Goal: Task Accomplishment & Management: Manage account settings

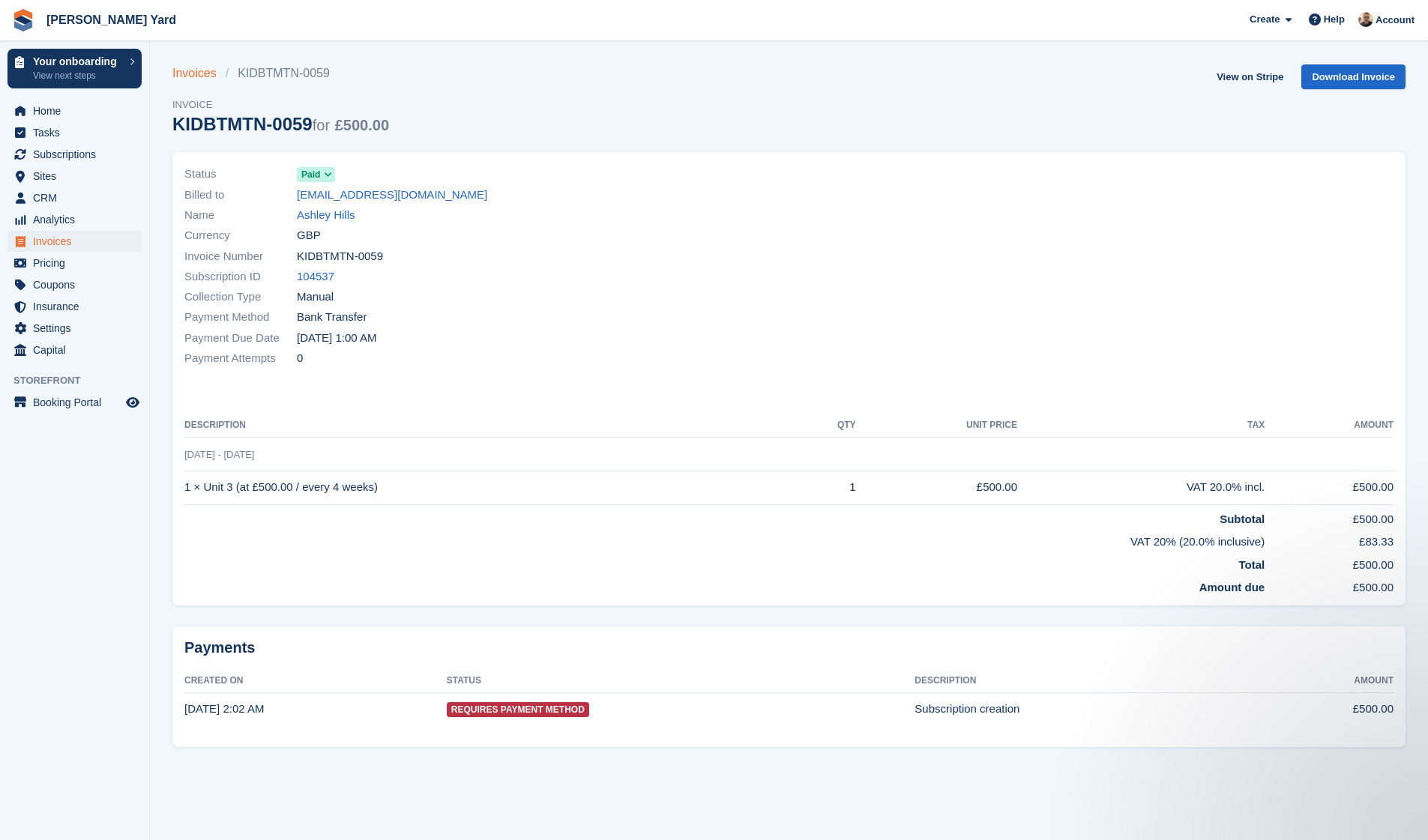
click at [174, 80] on link "Invoices" at bounding box center [199, 73] width 53 height 18
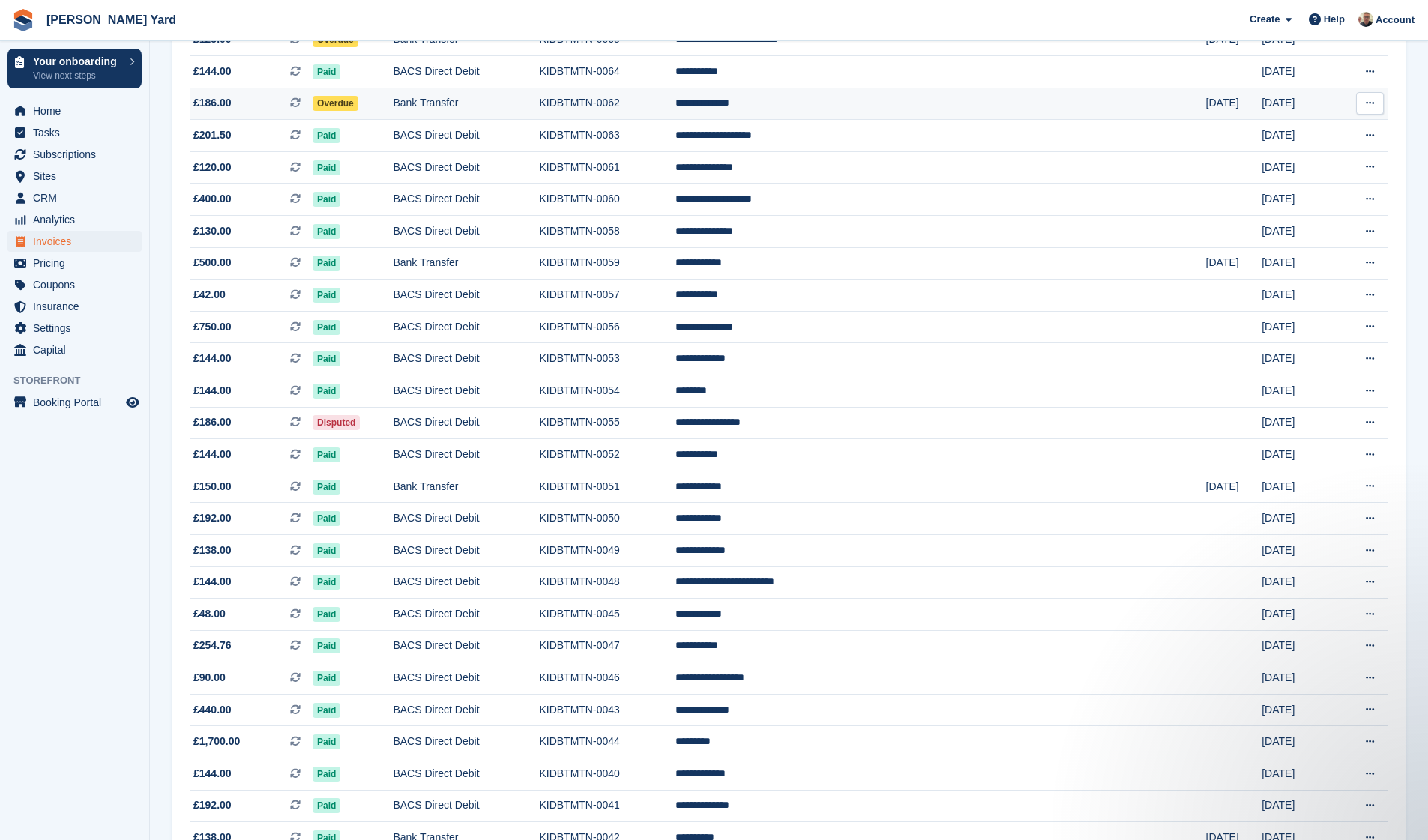
click at [358, 111] on span "Overdue" at bounding box center [335, 103] width 46 height 15
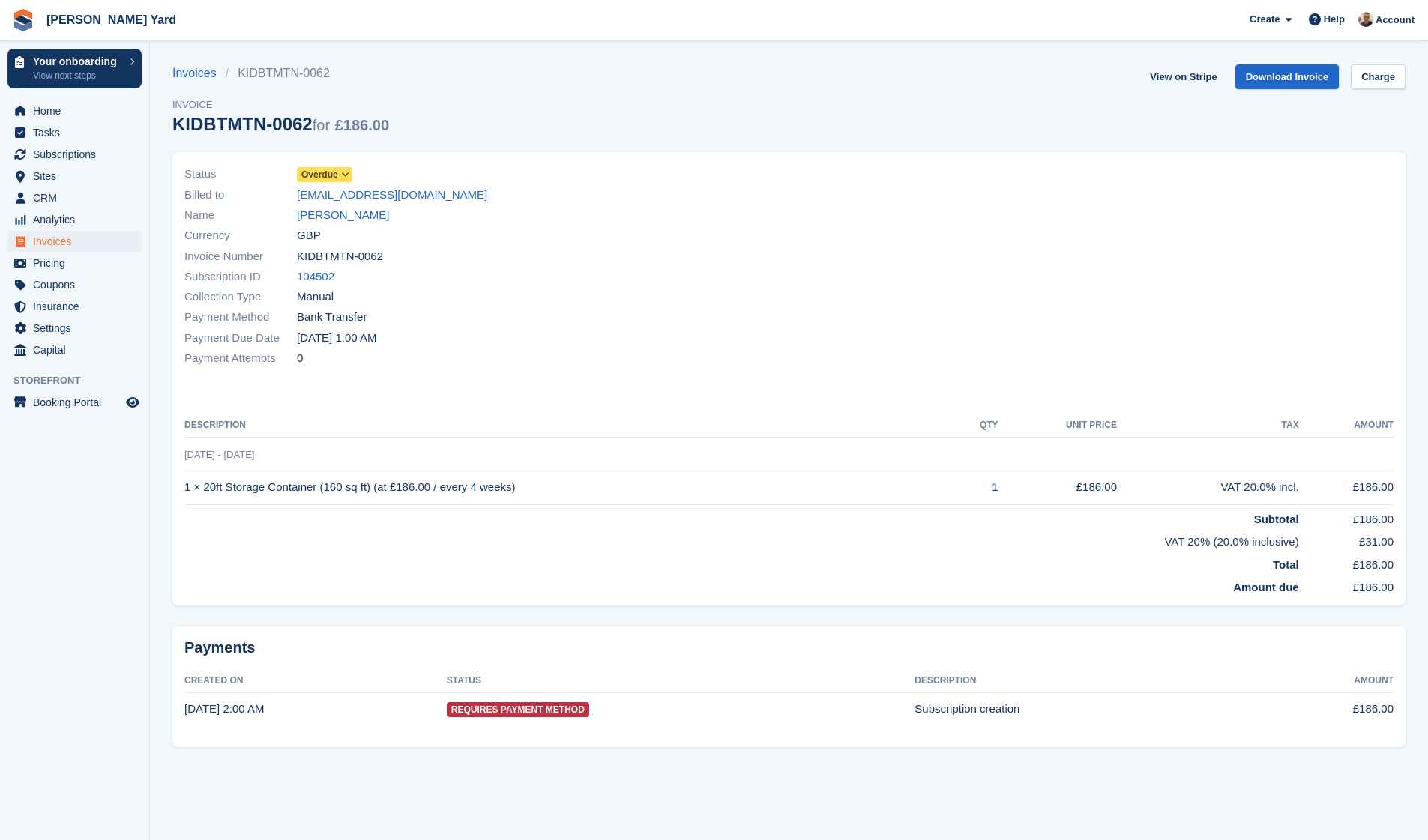
click at [343, 173] on icon at bounding box center [345, 174] width 8 height 9
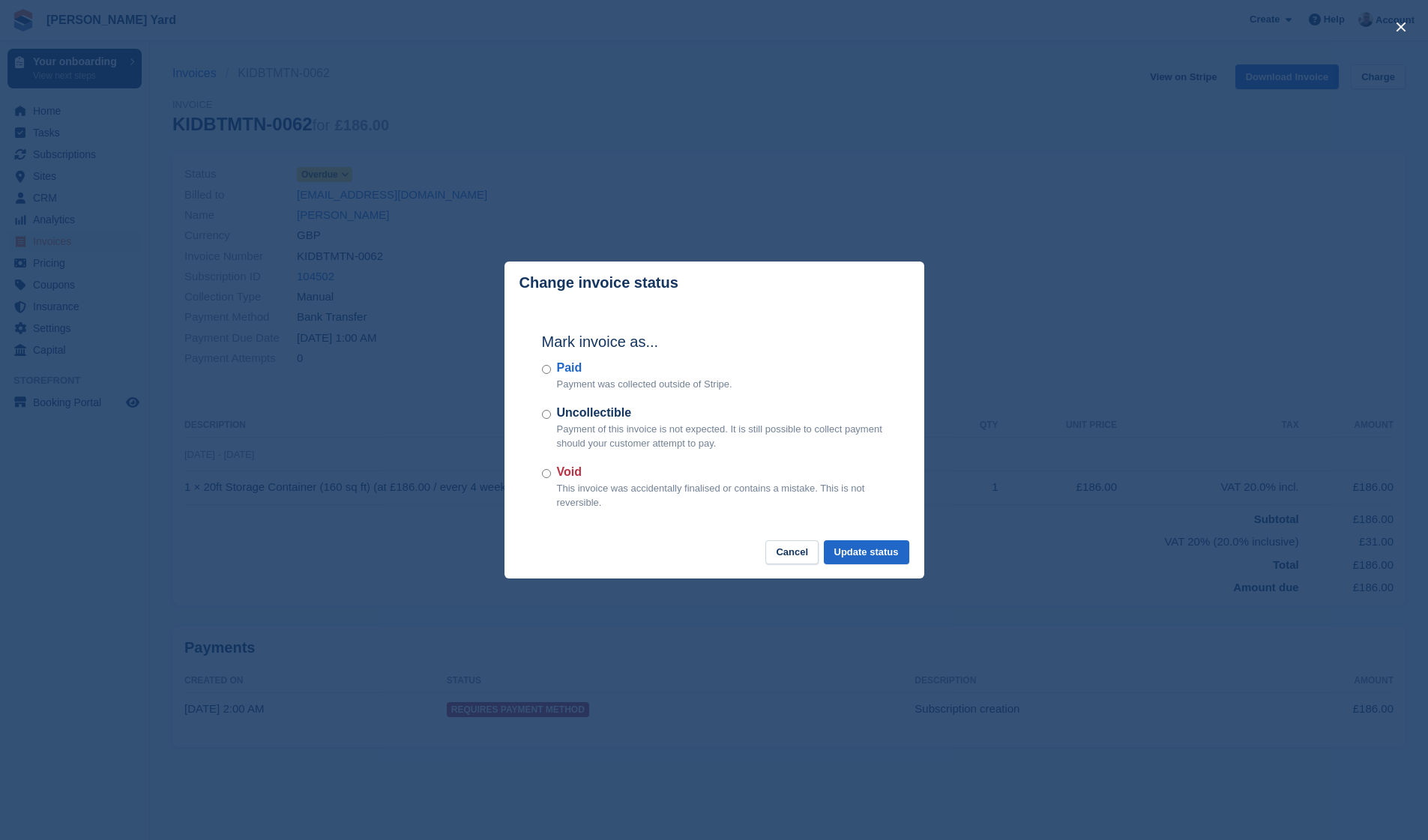
click at [548, 364] on div "Paid Payment was collected outside of Stripe." at bounding box center [714, 375] width 345 height 33
click at [852, 540] on button "Update status" at bounding box center [867, 552] width 86 height 25
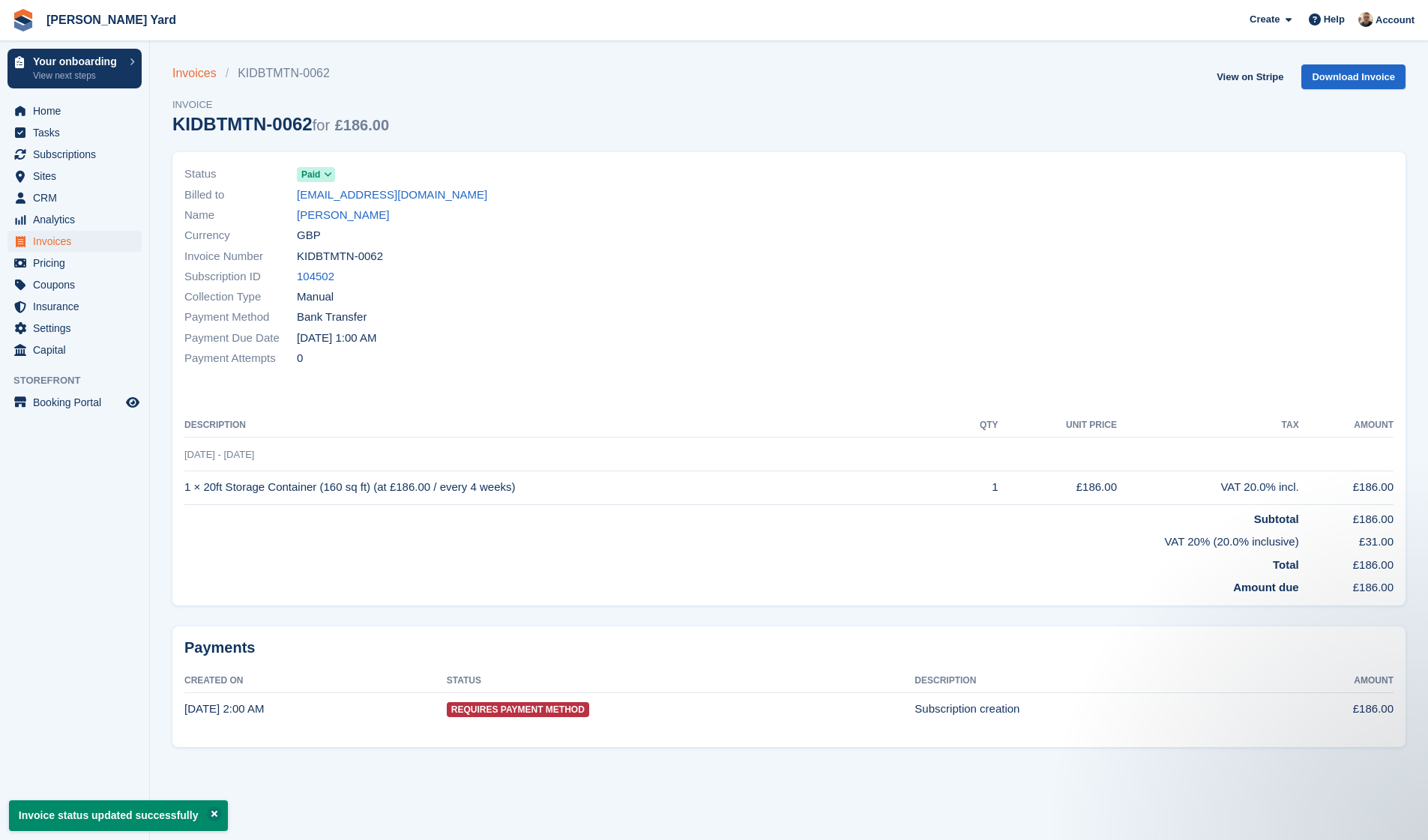
click at [195, 68] on link "Invoices" at bounding box center [199, 73] width 53 height 18
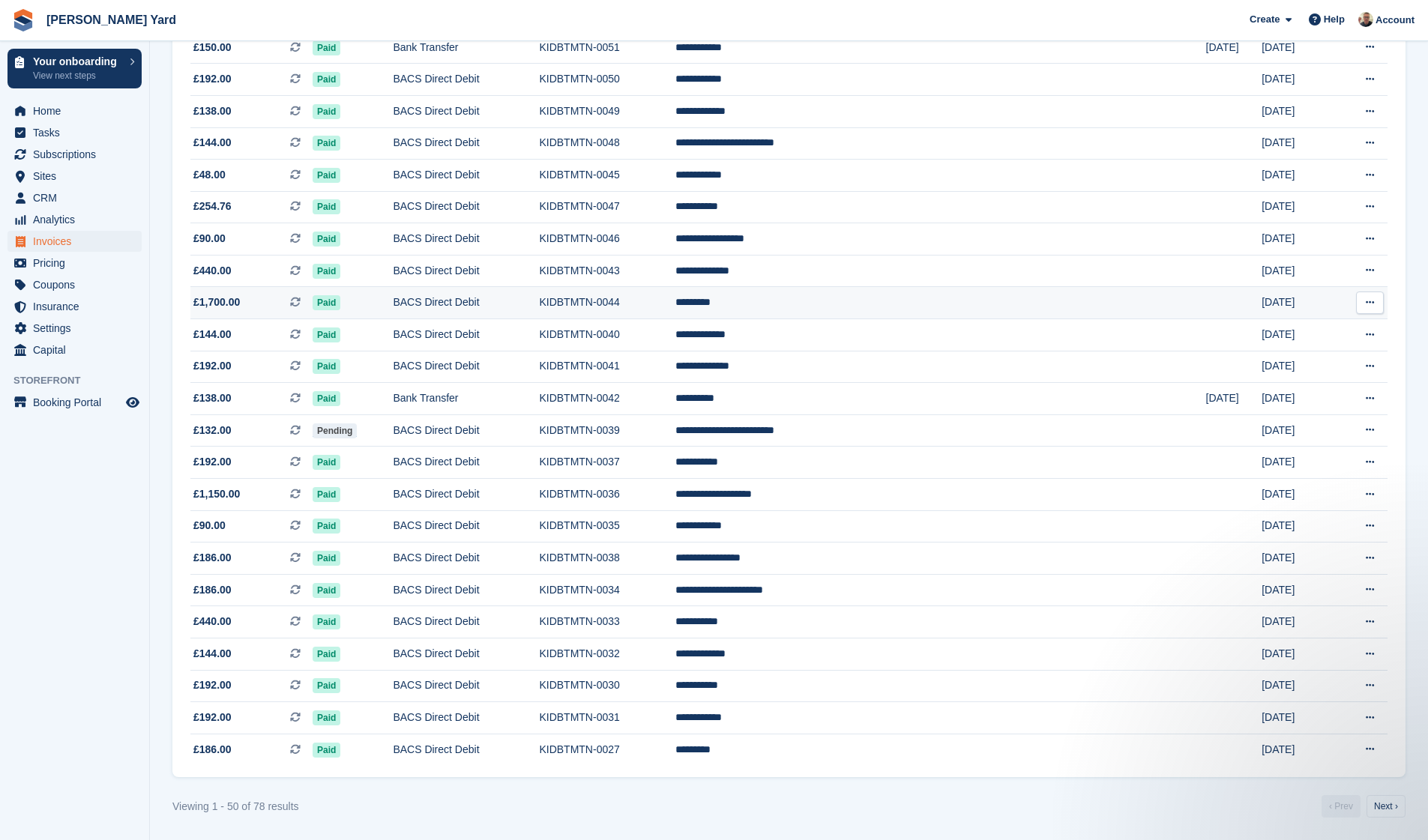
scroll to position [1119, 0]
click at [1397, 805] on link "Next ›" at bounding box center [1386, 806] width 39 height 22
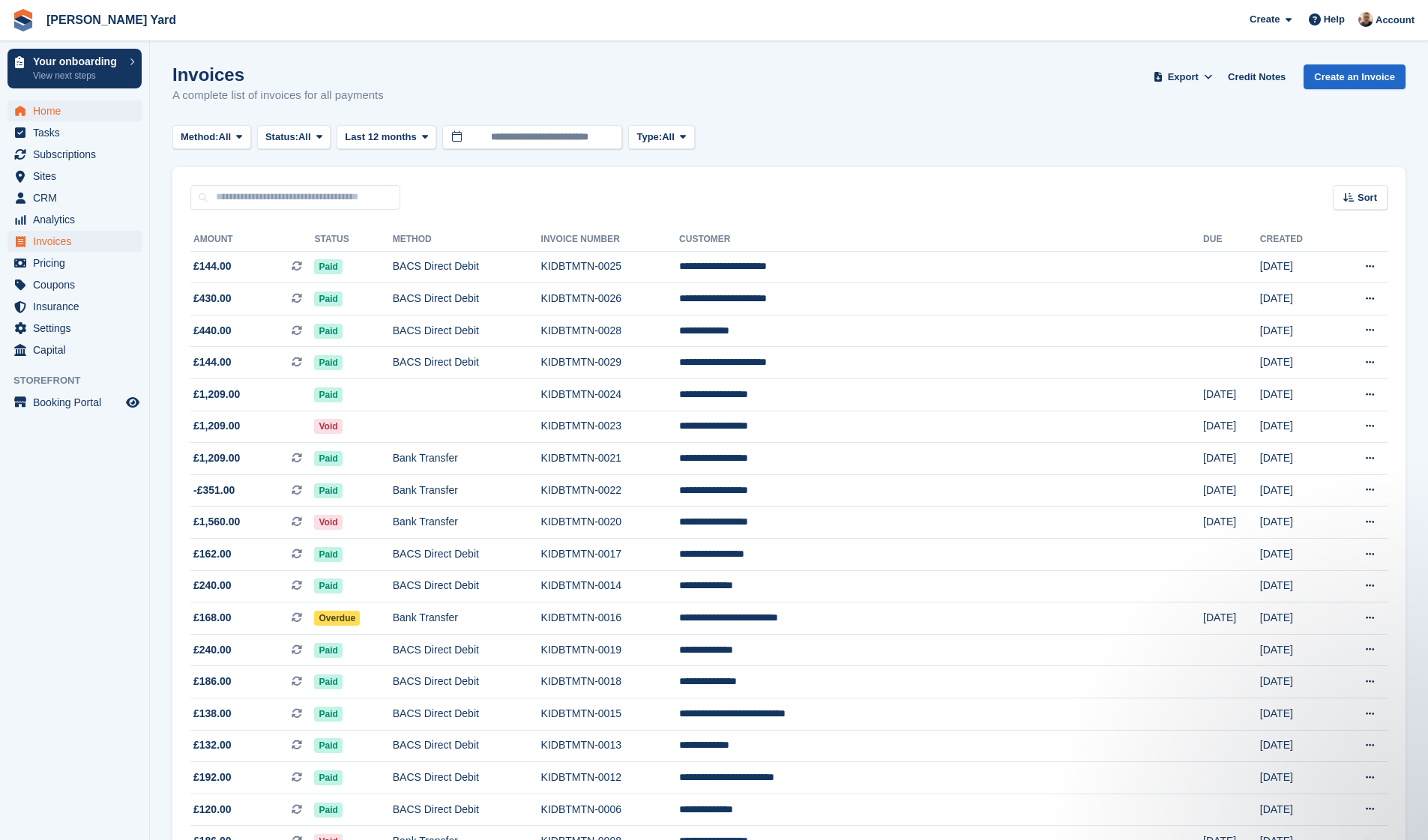
click at [42, 107] on span "Home" at bounding box center [78, 111] width 90 height 21
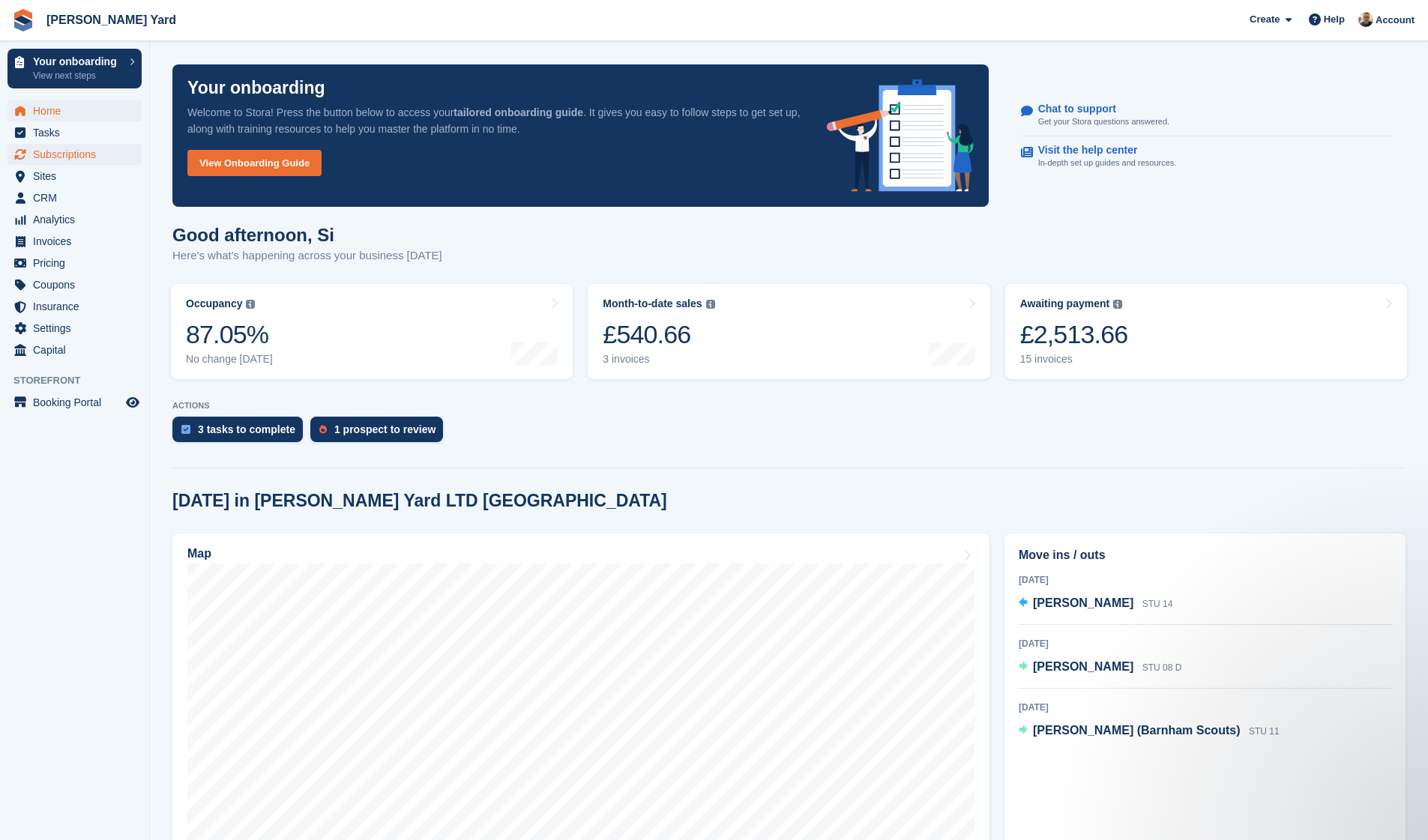
click at [51, 150] on span "Subscriptions" at bounding box center [78, 155] width 90 height 21
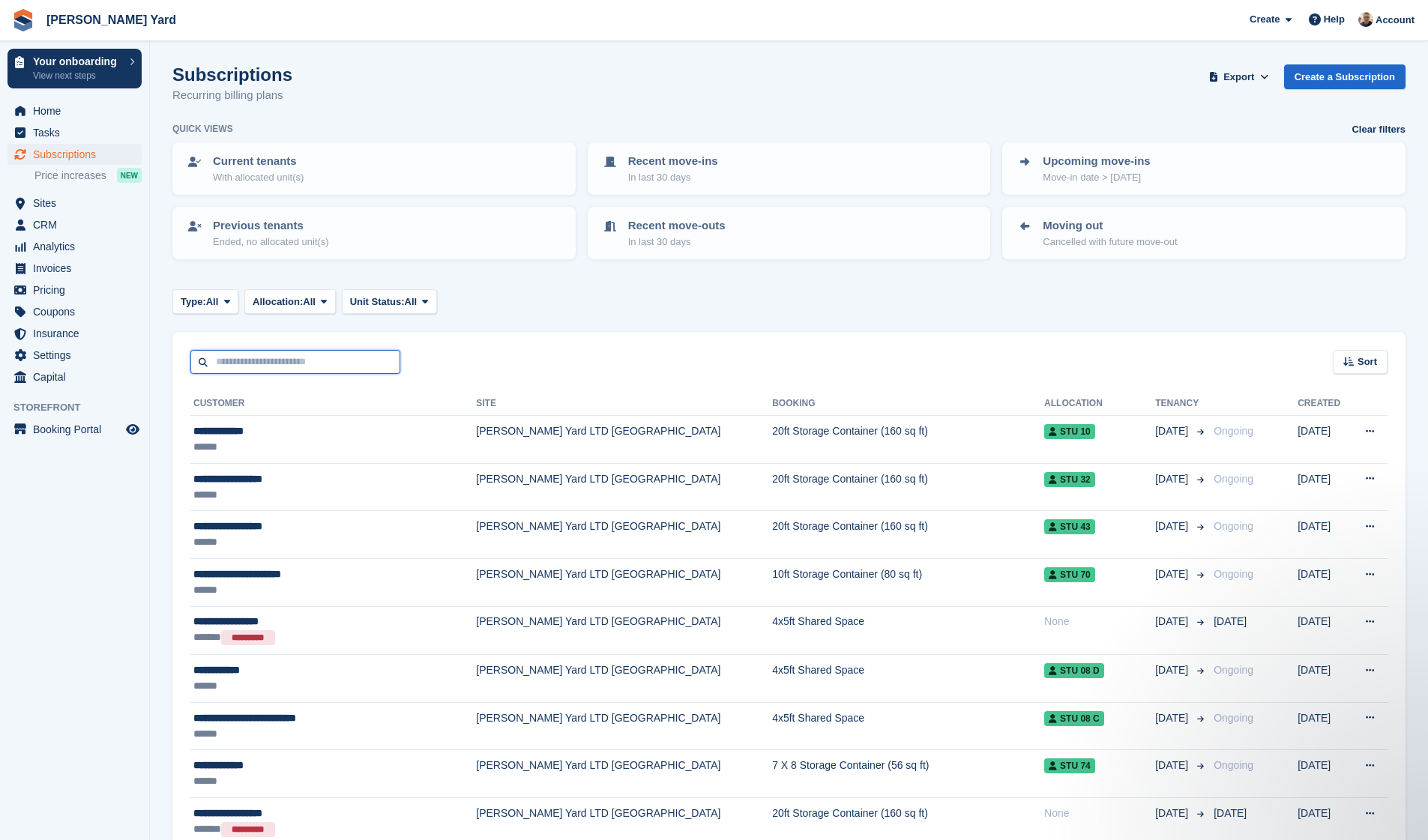
click at [290, 352] on input "text" at bounding box center [295, 362] width 210 height 25
type input "********"
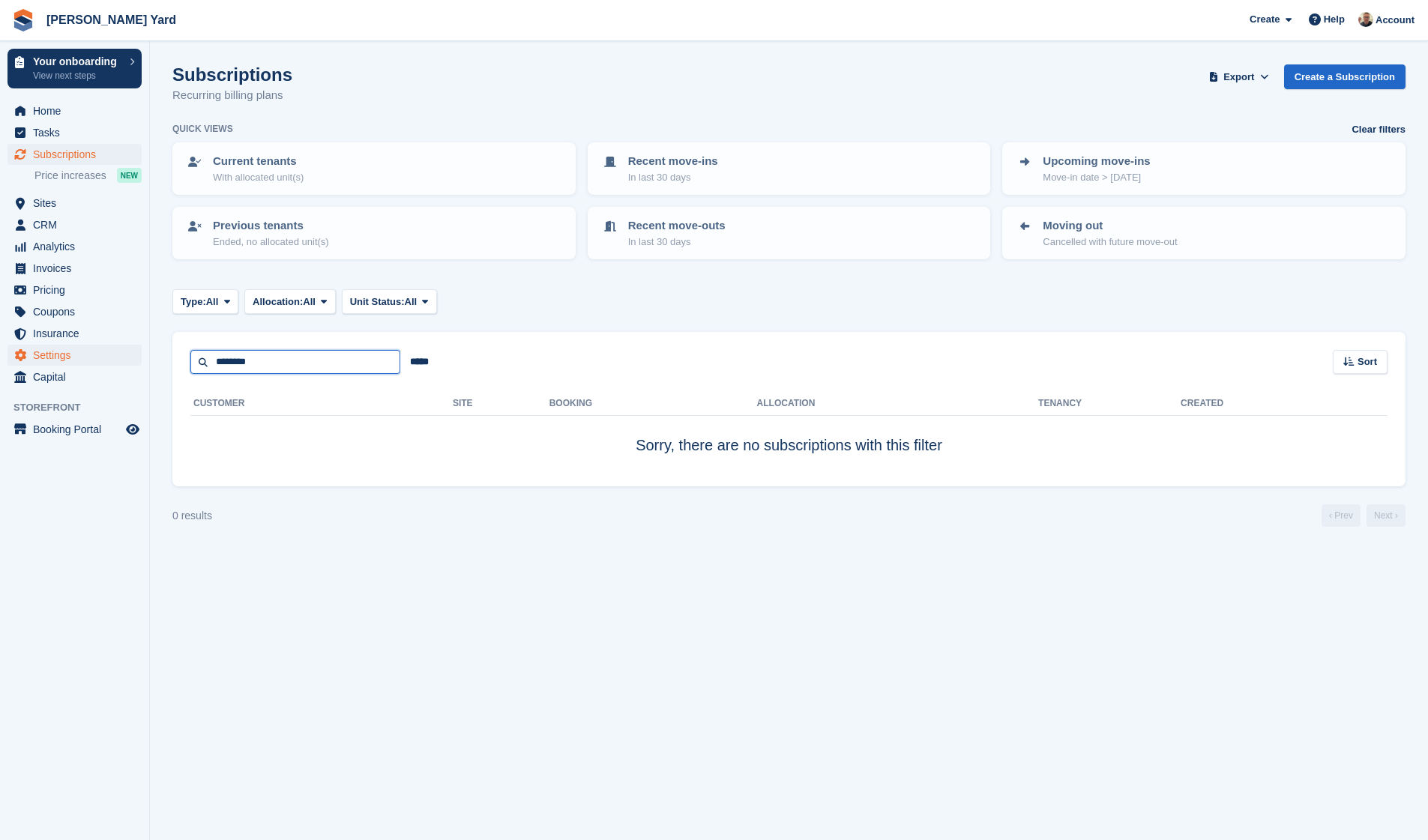
drag, startPoint x: 261, startPoint y: 365, endPoint x: 107, endPoint y: 357, distance: 154.2
click at [108, 357] on div "Your onboarding View next steps Home Tasks Subscriptions Subscriptions Subscrip…" at bounding box center [714, 420] width 1428 height 840
